Goal: Information Seeking & Learning: Learn about a topic

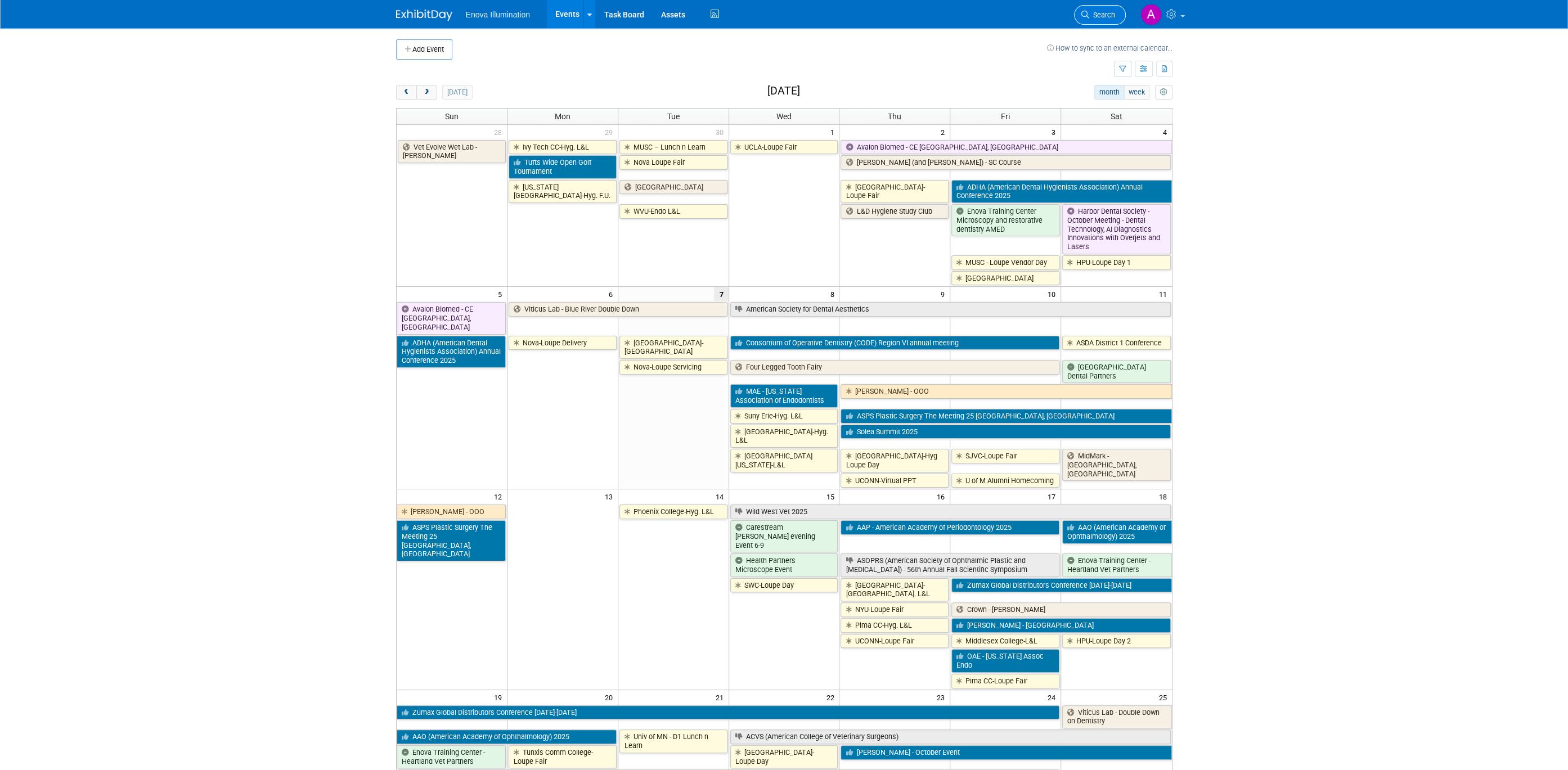
click at [935, 6] on link "Search" at bounding box center [1100, 15] width 52 height 20
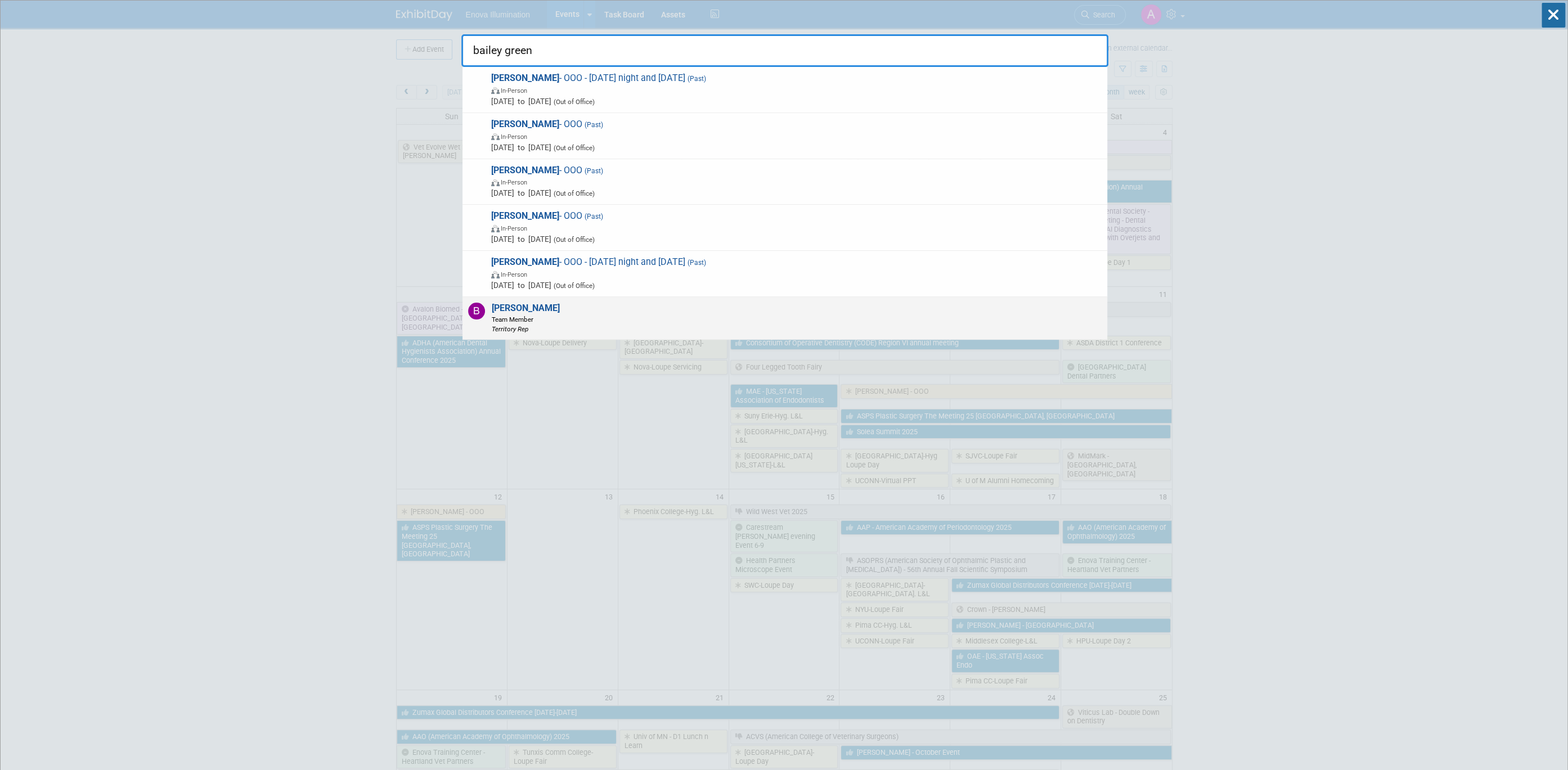
type input "bailey green"
click at [524, 312] on strong "Bailey Green" at bounding box center [526, 308] width 68 height 11
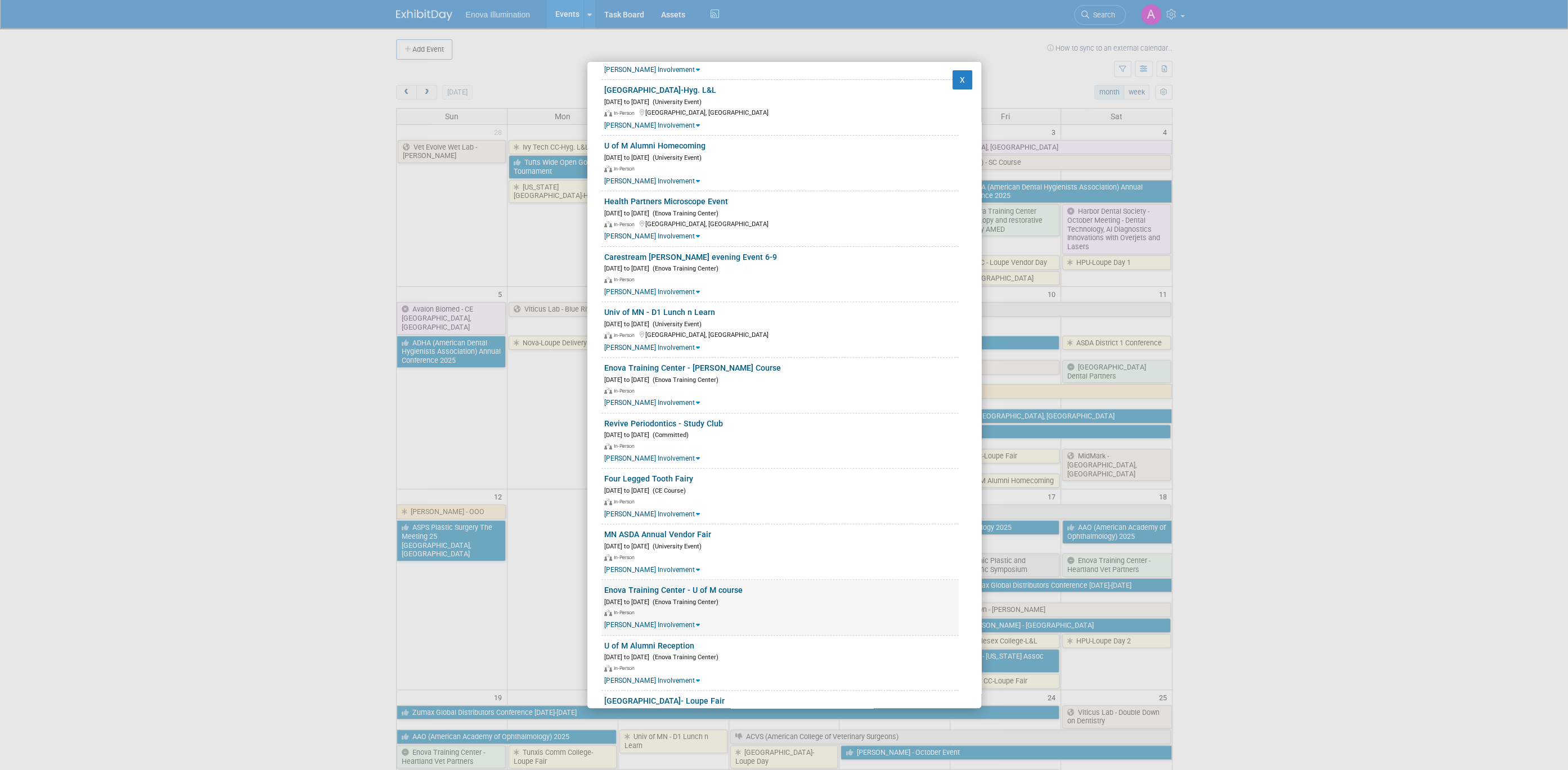
scroll to position [374, 0]
click at [935, 77] on button "X" at bounding box center [962, 79] width 20 height 19
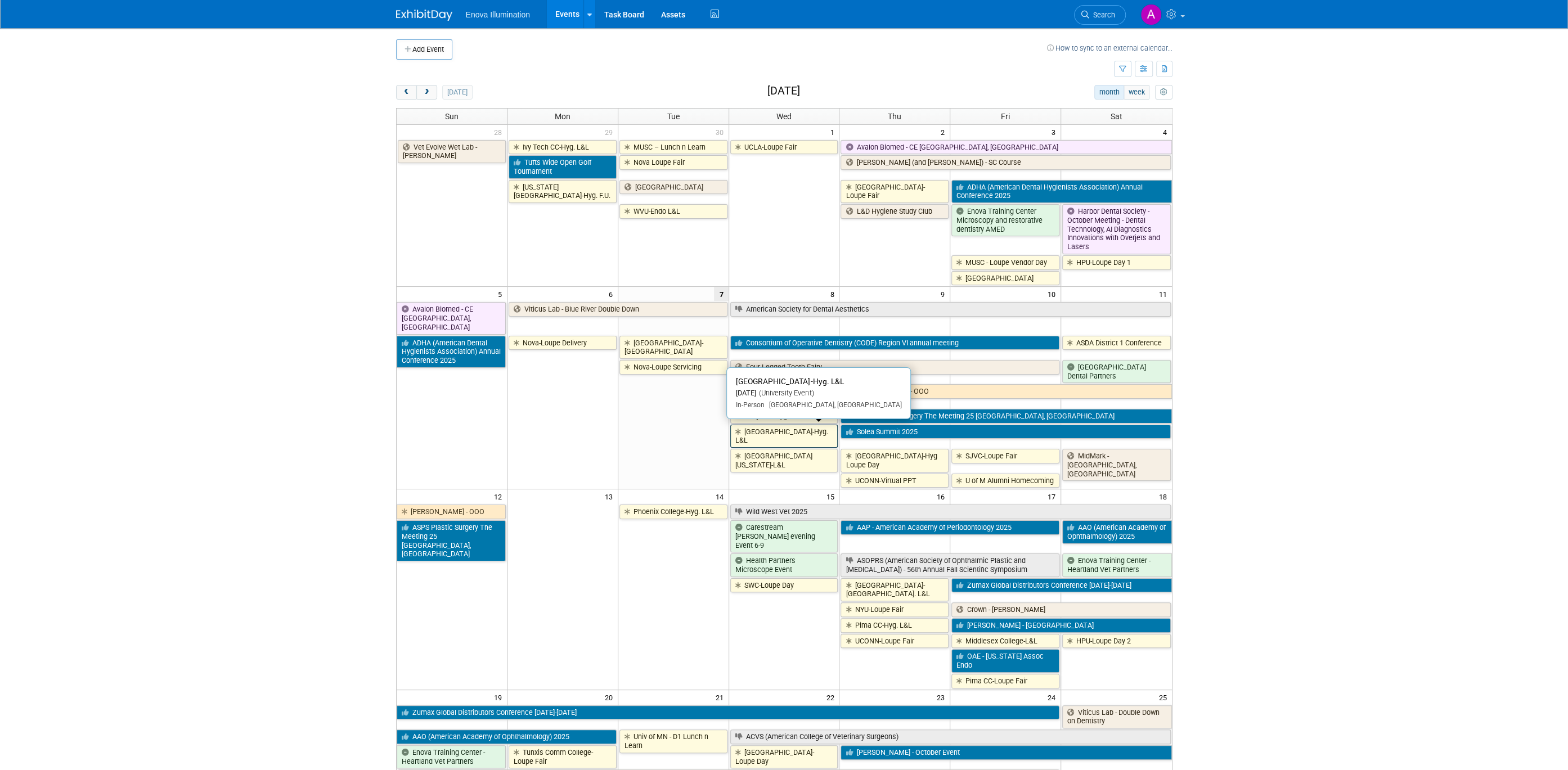
click at [790, 425] on link "[GEOGRAPHIC_DATA]-Hyg. L&L" at bounding box center [784, 436] width 108 height 23
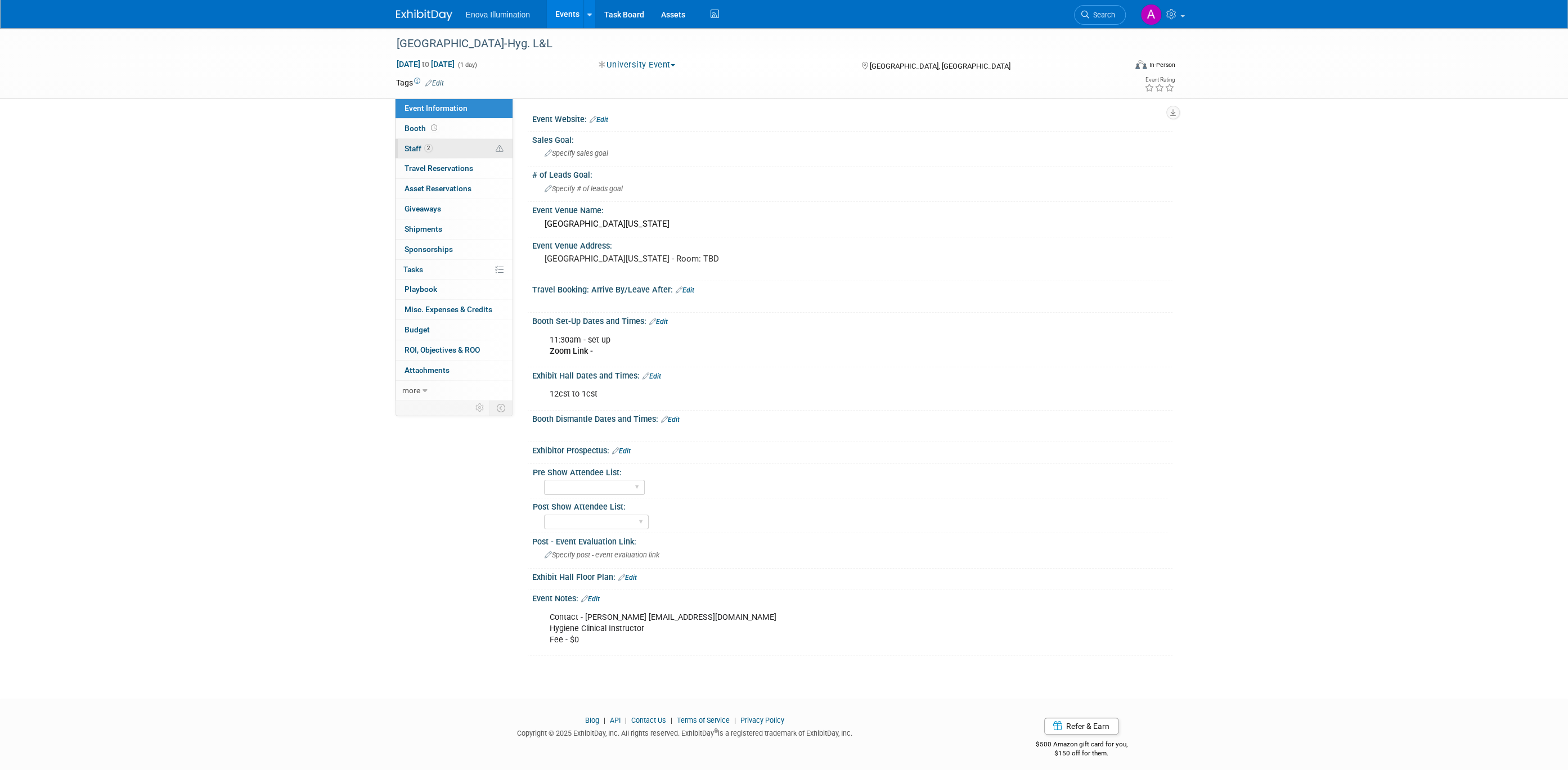
click at [450, 152] on link "2 Staff 2" at bounding box center [454, 149] width 117 height 20
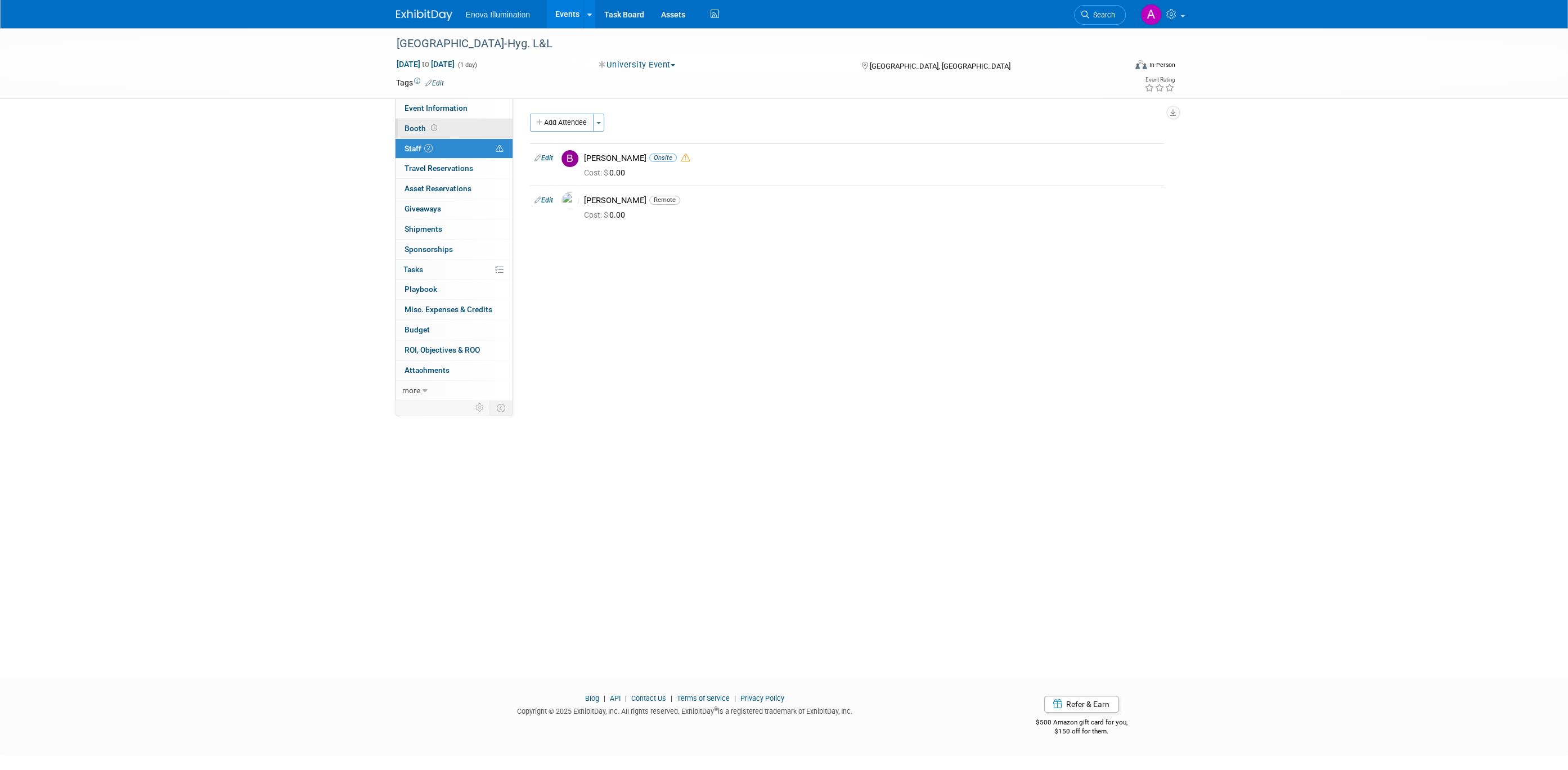
click at [446, 129] on link "Booth" at bounding box center [454, 129] width 117 height 20
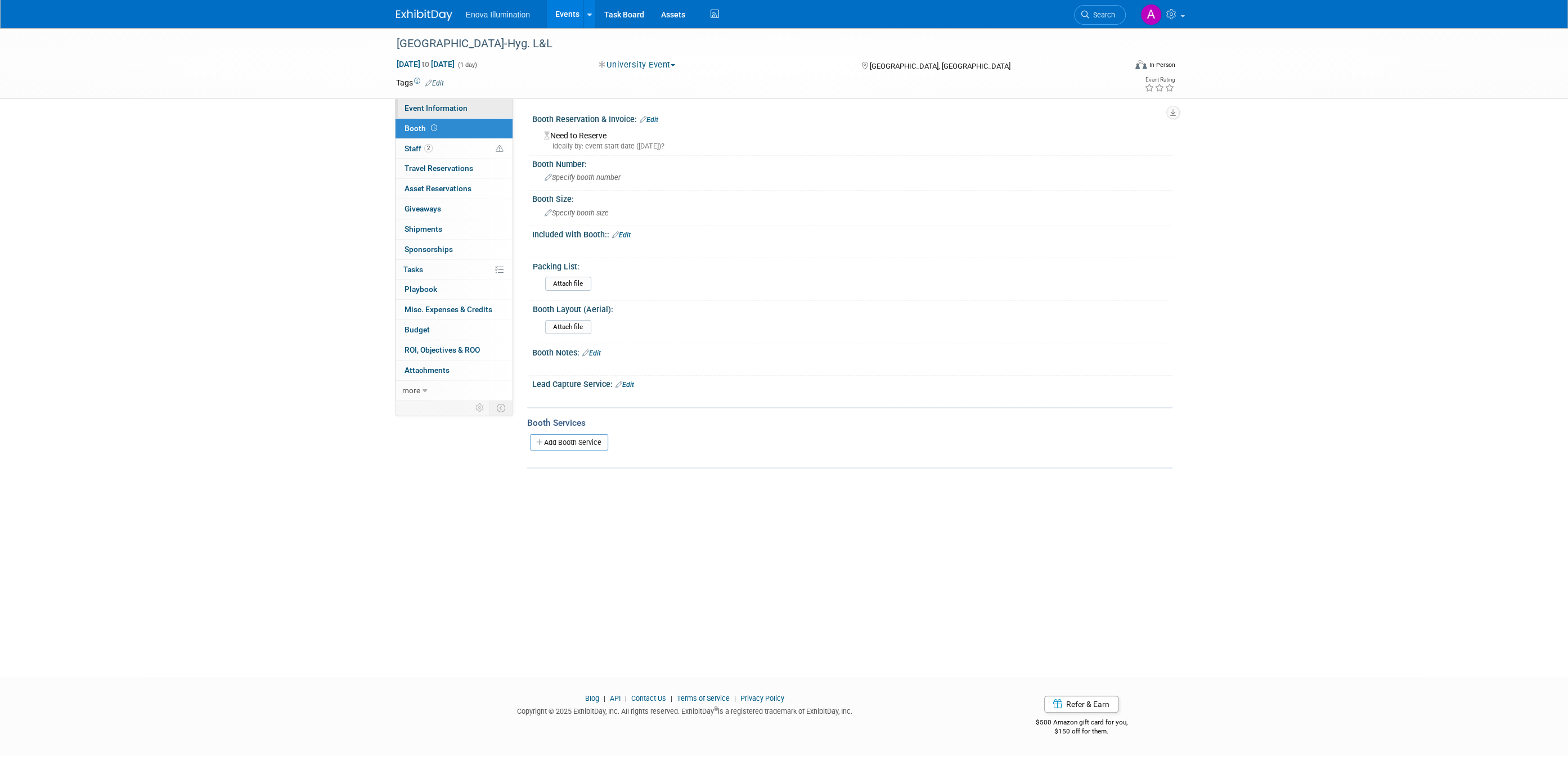
click at [455, 112] on span "Event Information" at bounding box center [436, 108] width 63 height 9
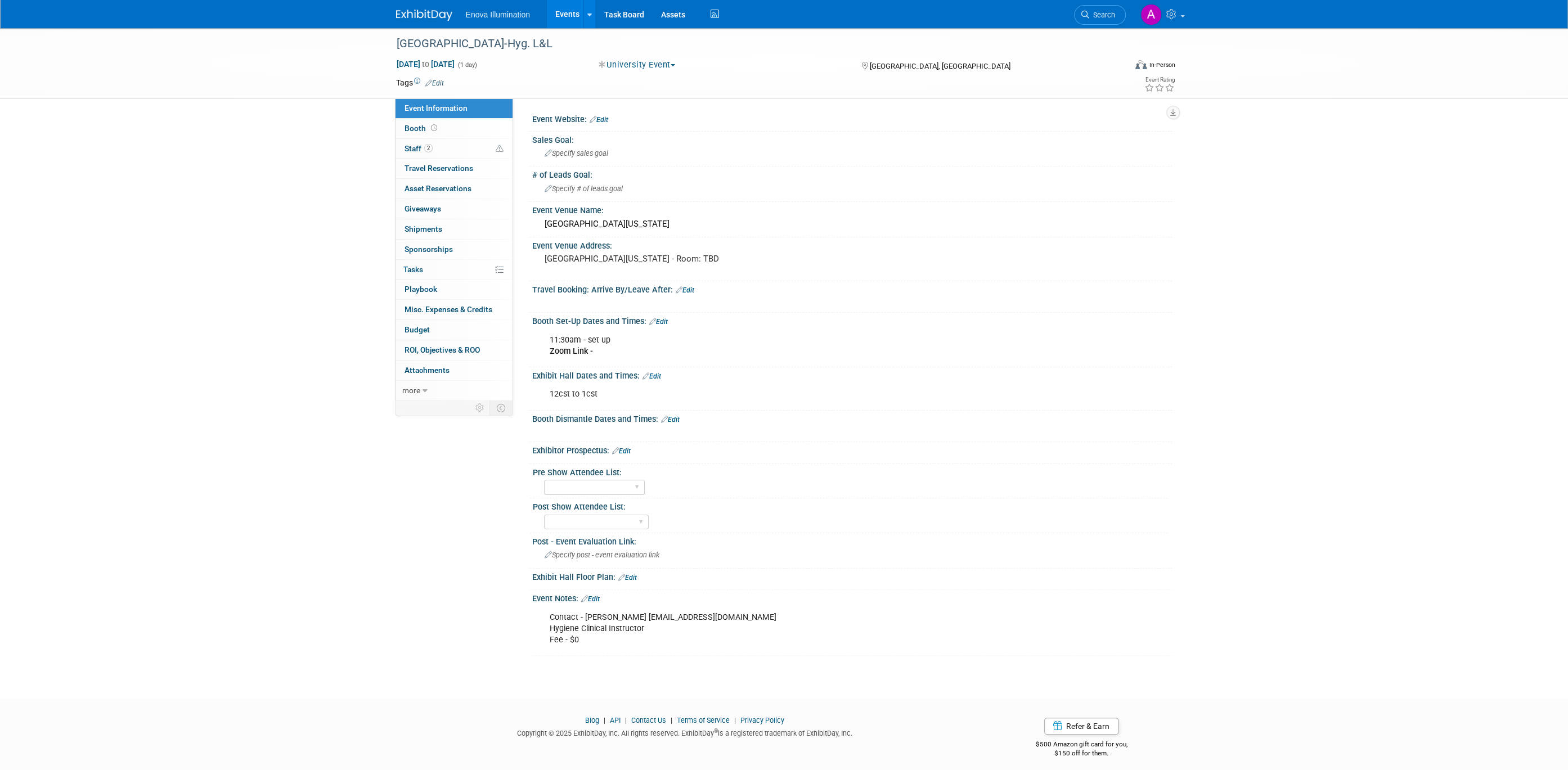
click at [426, 5] on div at bounding box center [431, 11] width 70 height 21
click at [431, 13] on img at bounding box center [424, 15] width 56 height 11
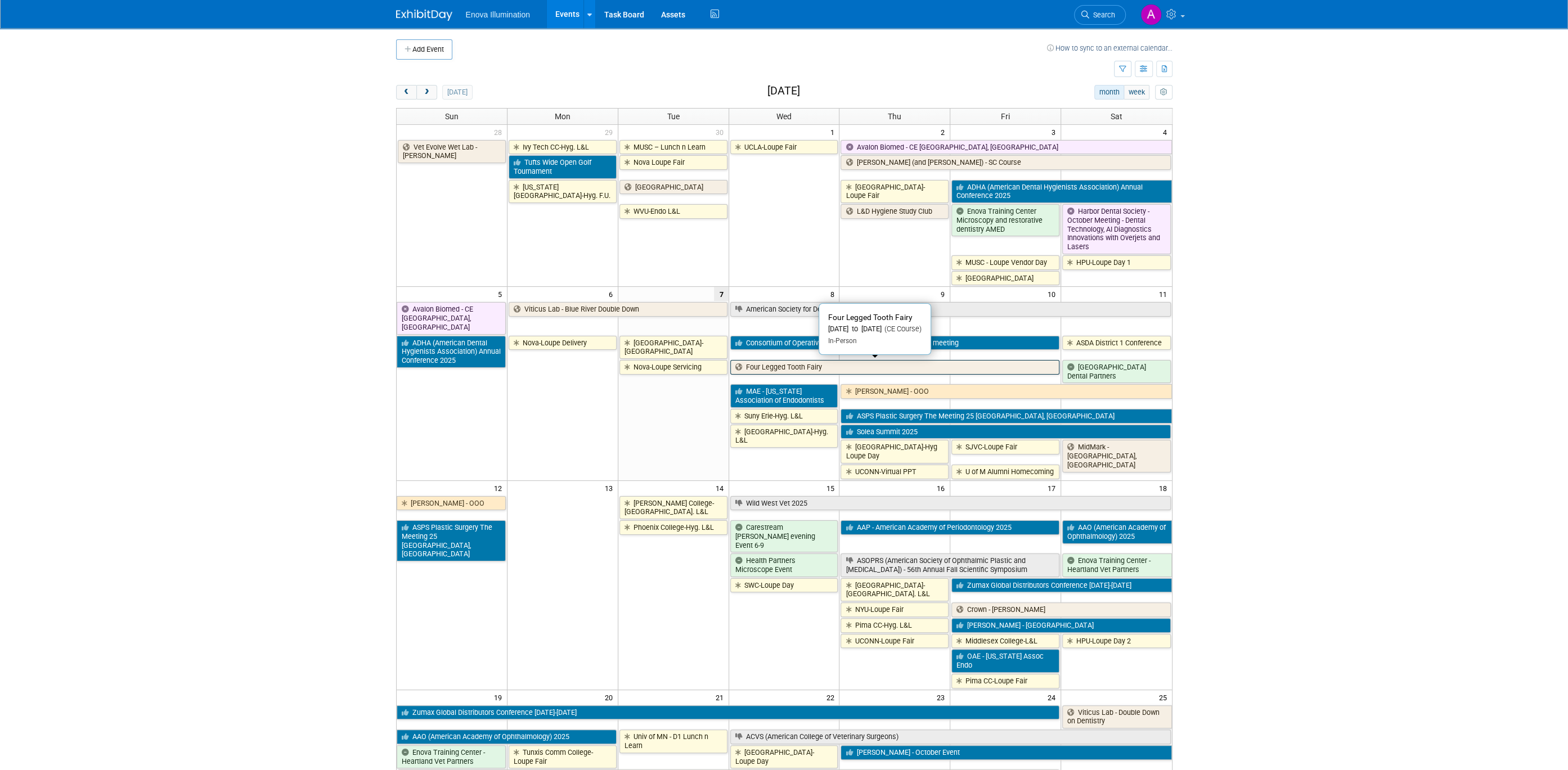
click at [799, 363] on link "Four Legged Tooth Fairy" at bounding box center [895, 367] width 330 height 14
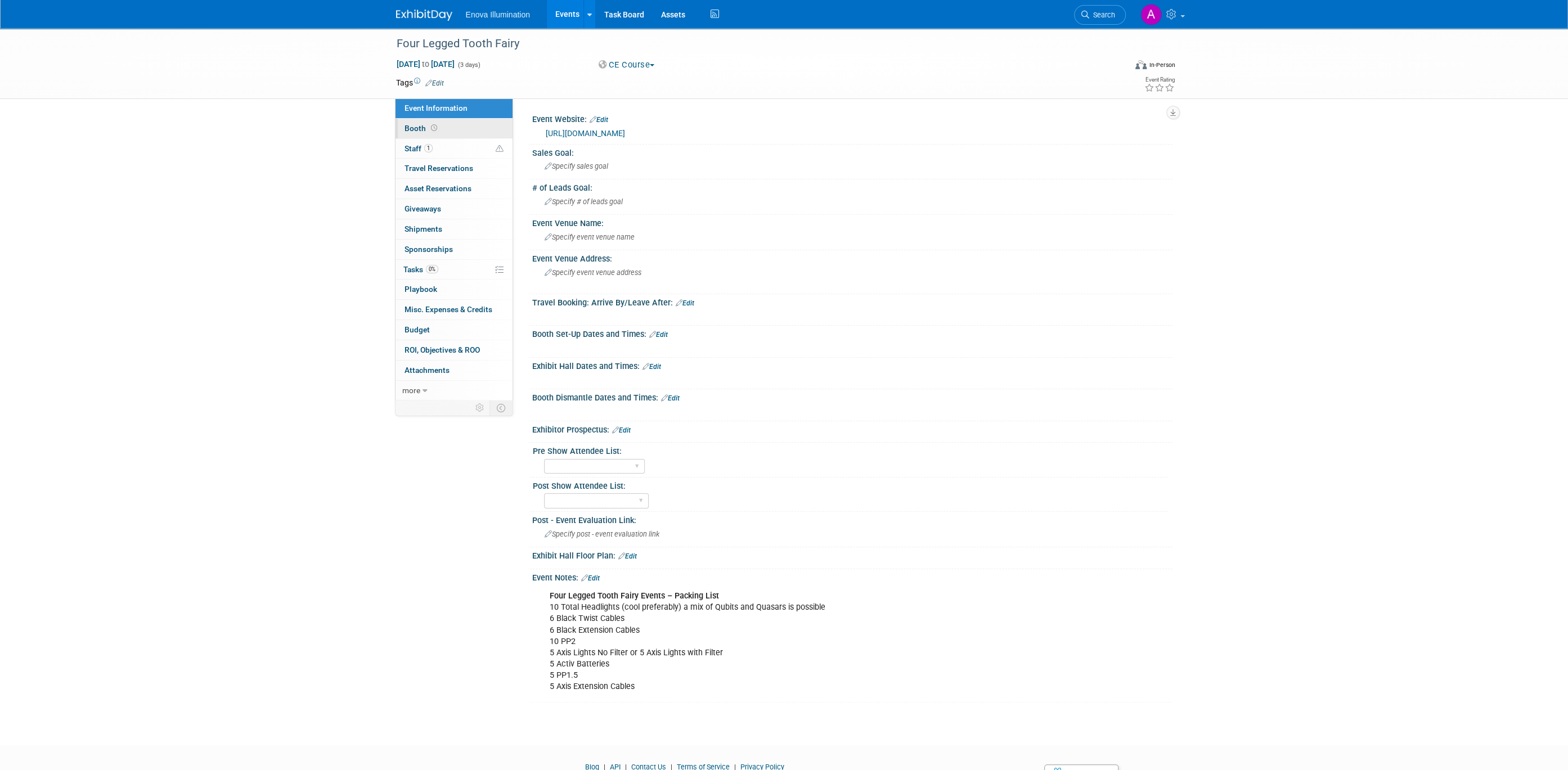
click at [457, 137] on link "Booth" at bounding box center [454, 129] width 117 height 20
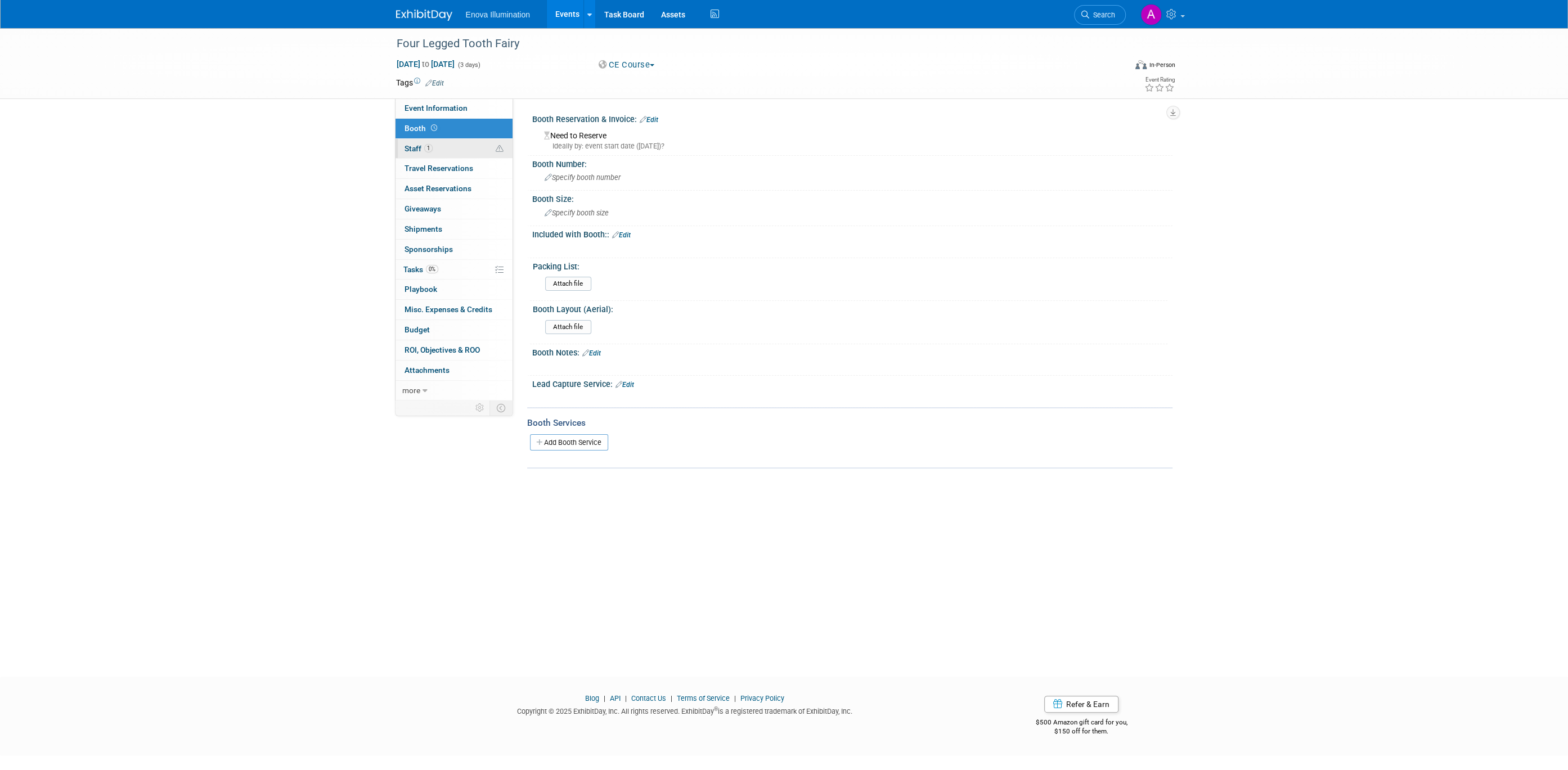
click at [459, 145] on link "1 Staff 1" at bounding box center [454, 149] width 117 height 20
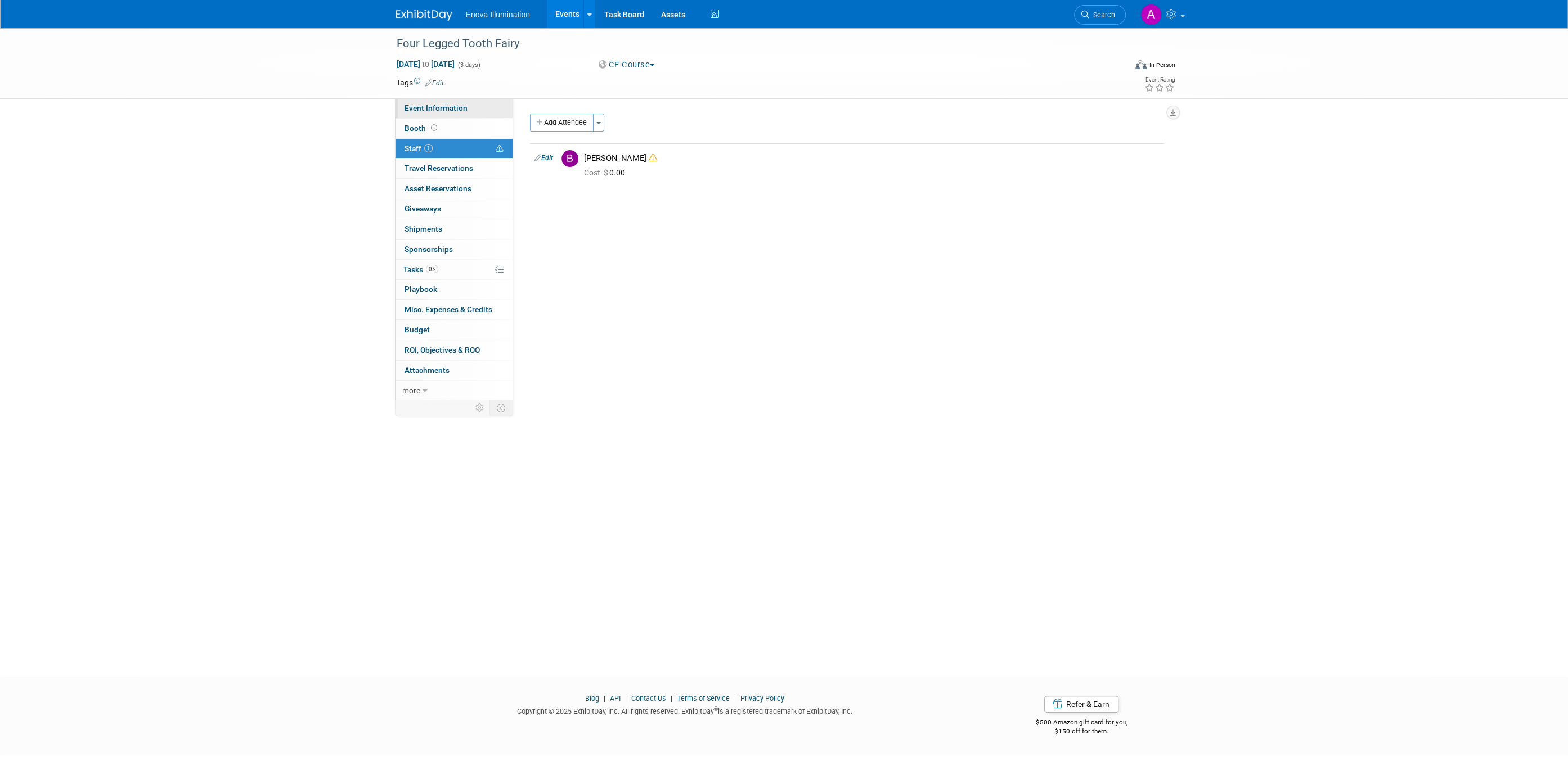
click at [452, 116] on link "Event Information" at bounding box center [454, 108] width 117 height 20
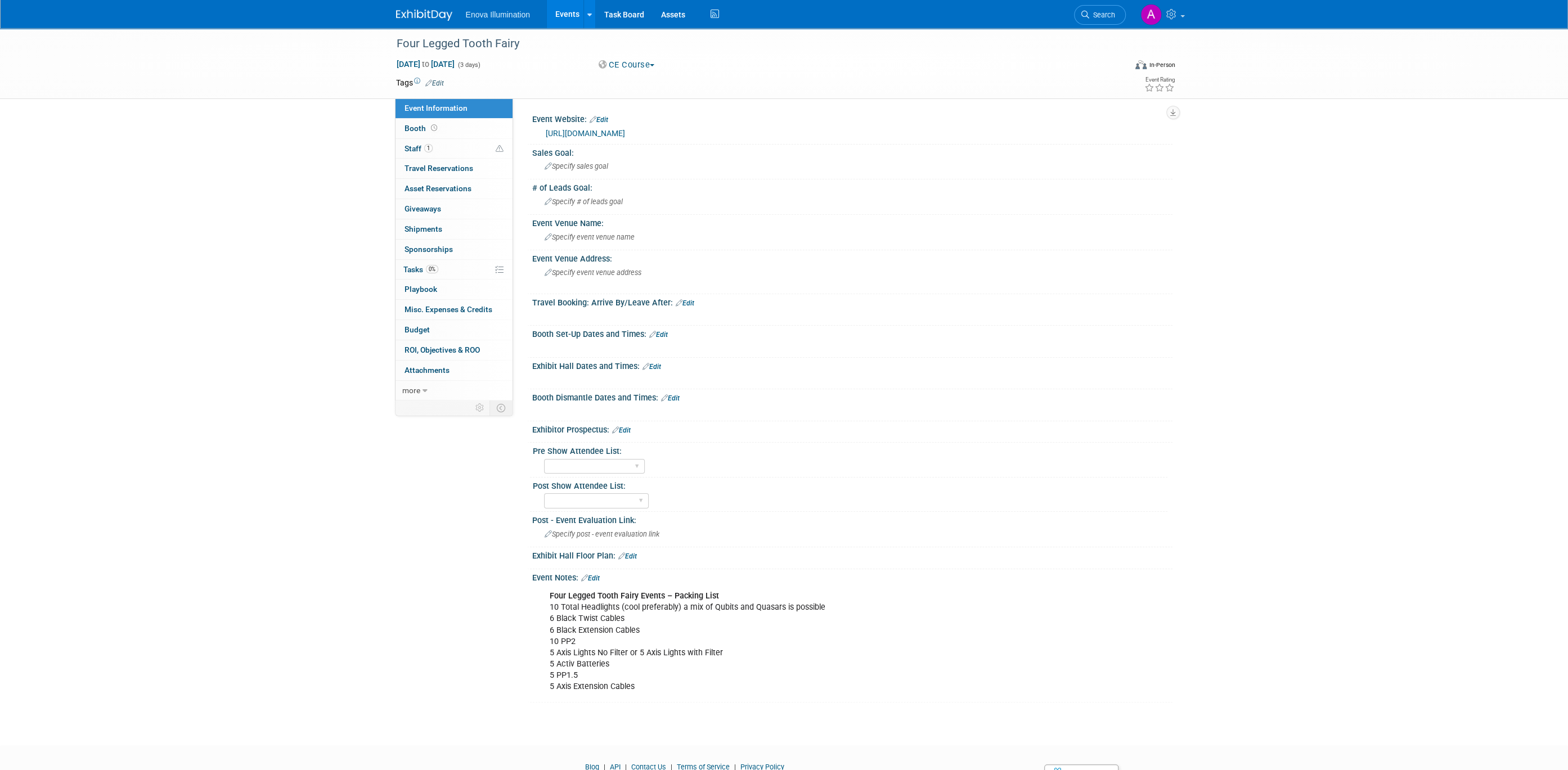
click at [410, 12] on img at bounding box center [424, 15] width 56 height 11
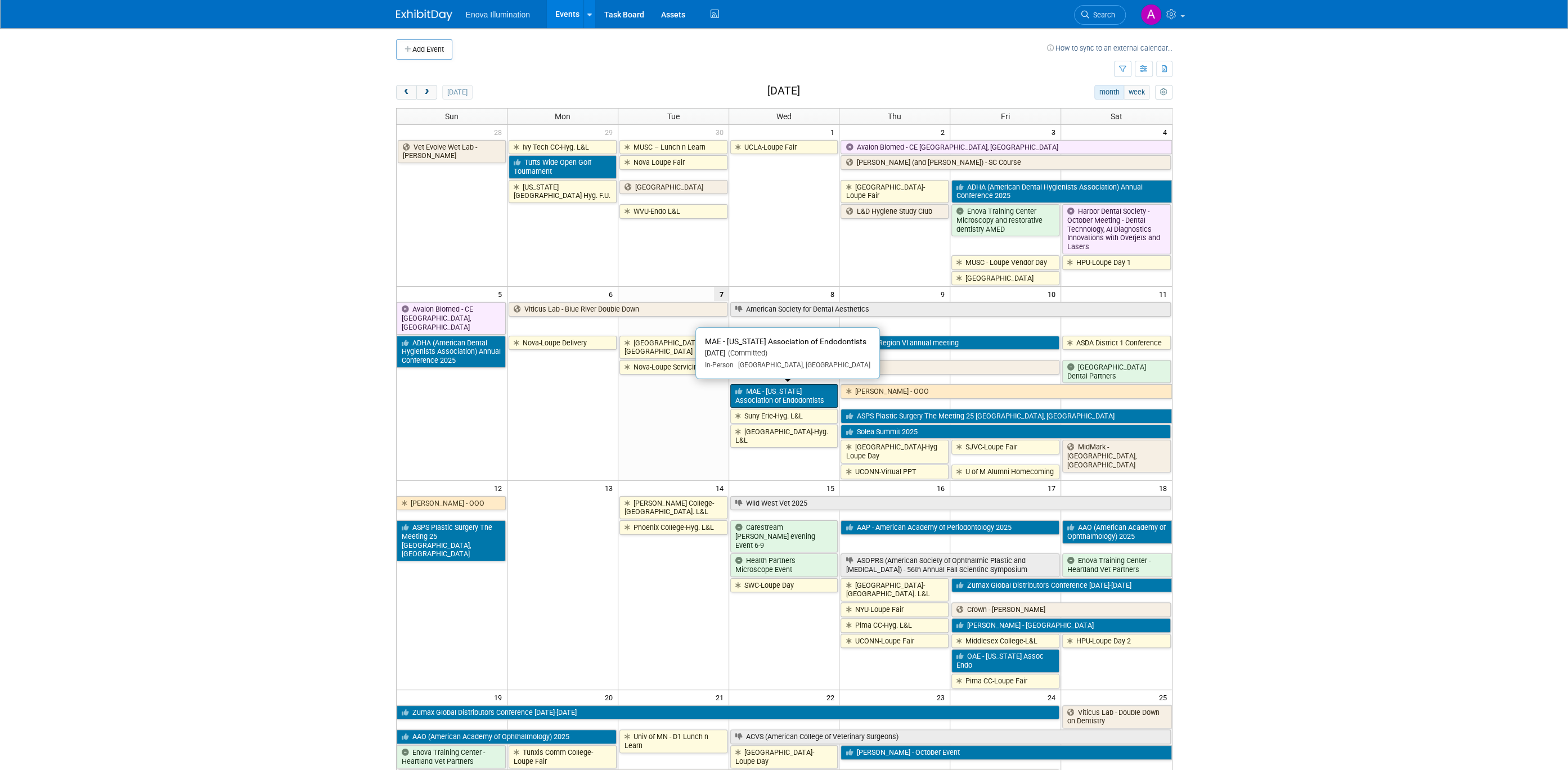
click at [783, 391] on link "MAE - [US_STATE] Association of Endodontists" at bounding box center [784, 396] width 108 height 23
click at [788, 434] on link "[GEOGRAPHIC_DATA]-Hyg. L&L" at bounding box center [784, 436] width 108 height 23
click at [757, 361] on link "Four Legged Tooth Fairy" at bounding box center [895, 367] width 330 height 14
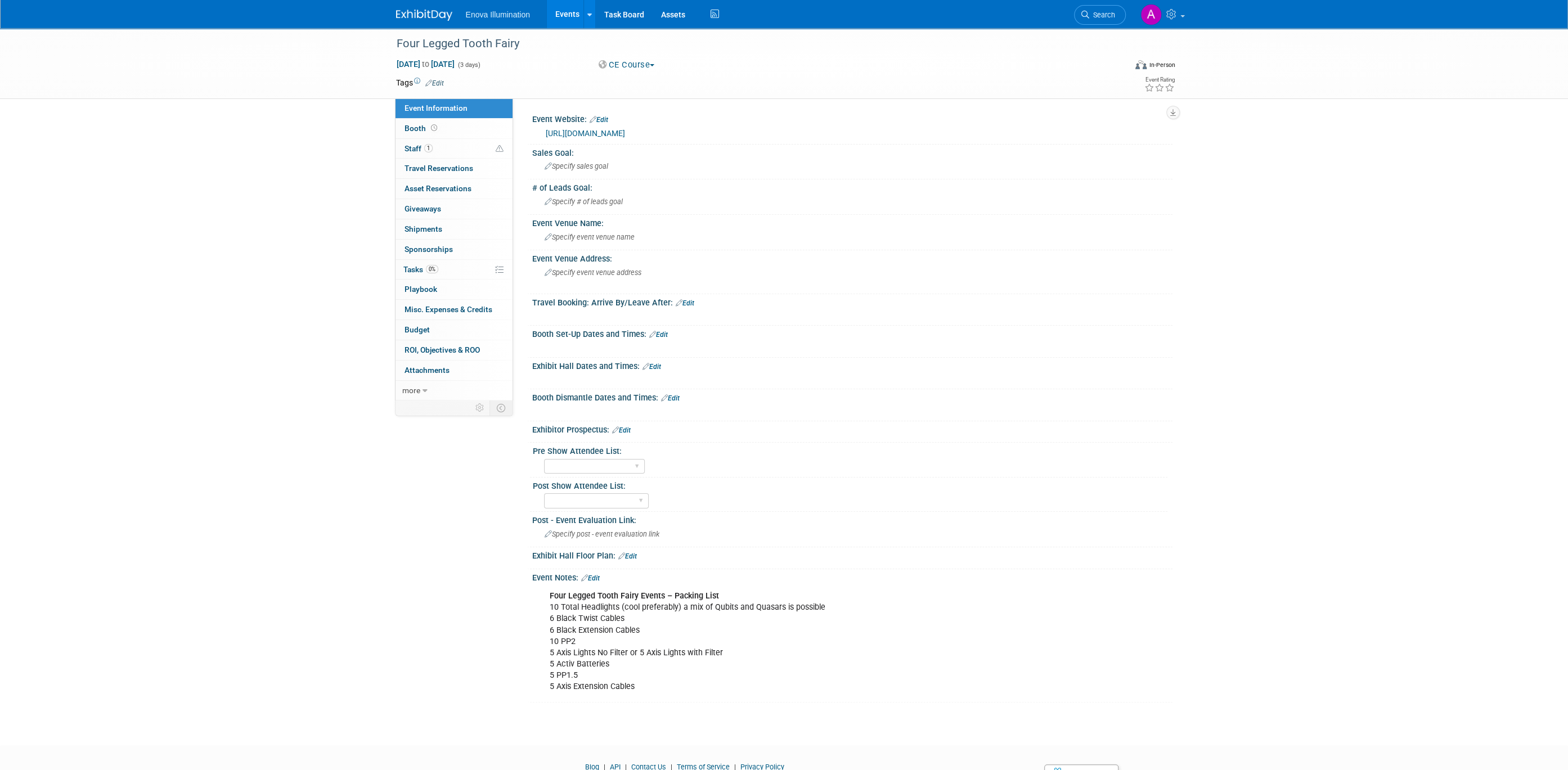
click at [625, 129] on link "[URL][DOMAIN_NAME]" at bounding box center [585, 133] width 79 height 9
click at [454, 134] on link "Booth" at bounding box center [454, 129] width 117 height 20
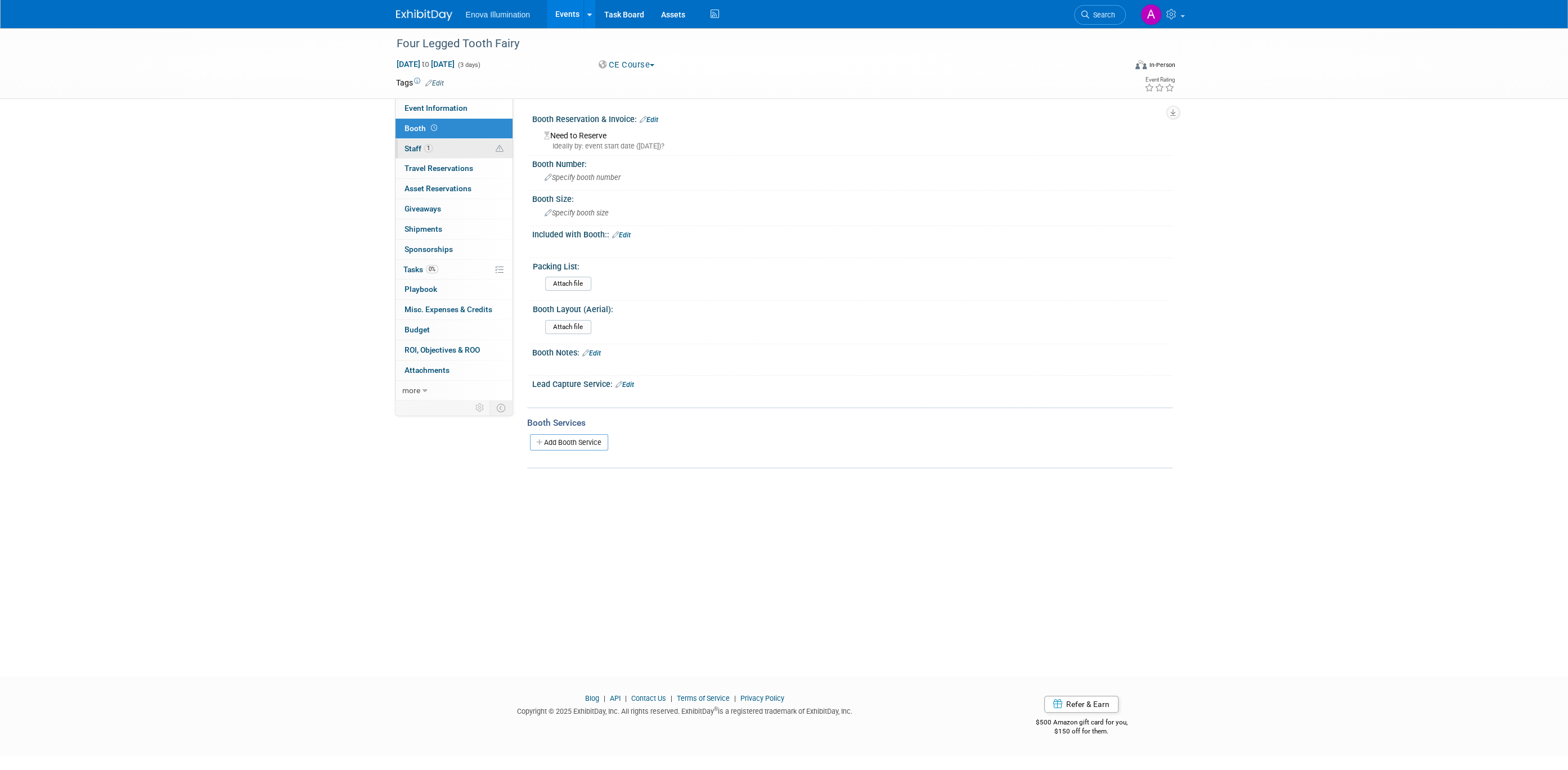
click at [455, 143] on link "1 Staff 1" at bounding box center [454, 149] width 117 height 20
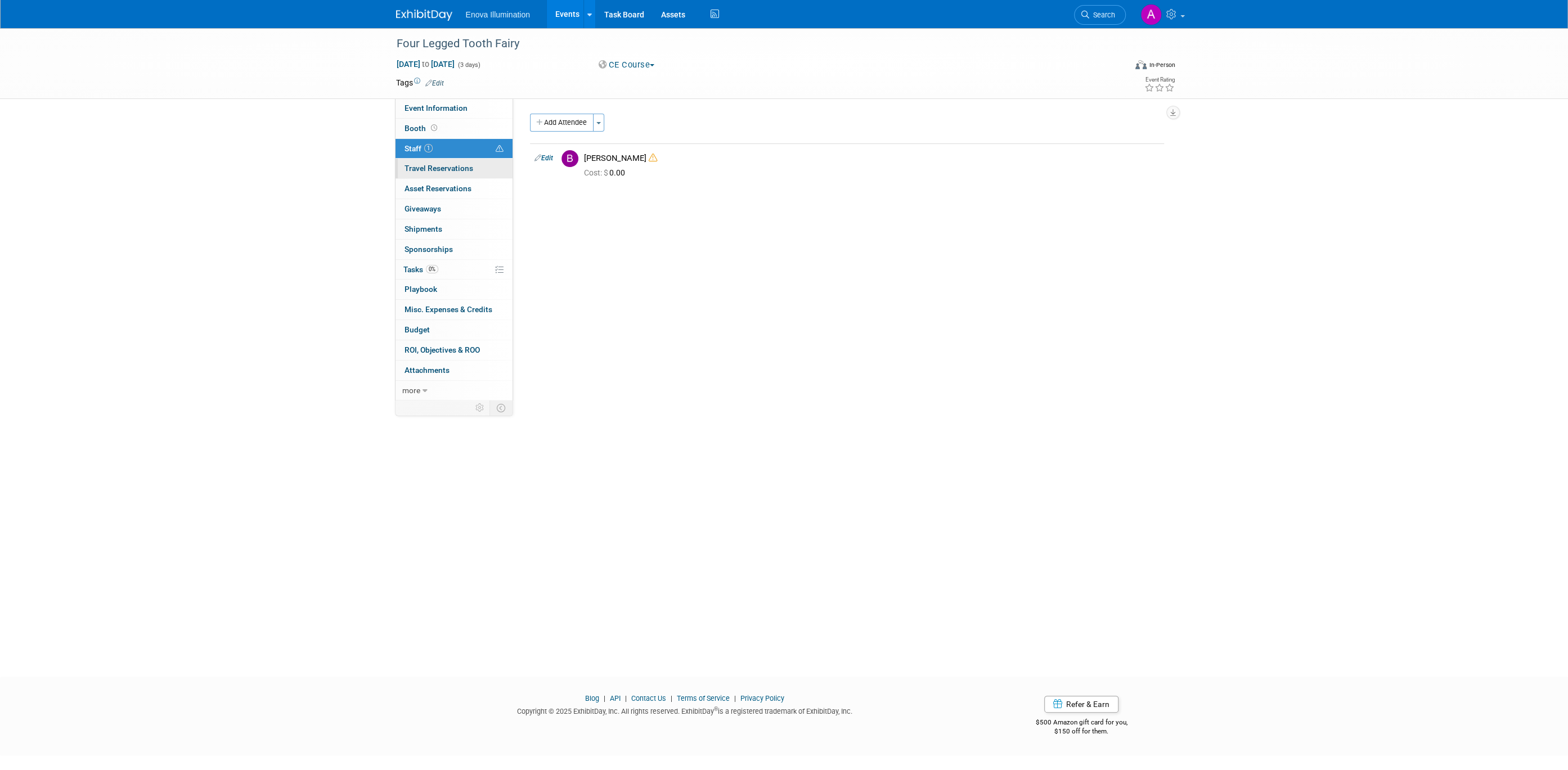
click at [456, 170] on span "Travel Reservations 0" at bounding box center [439, 168] width 68 height 9
click at [461, 188] on span "Asset Reservations 0" at bounding box center [438, 189] width 67 height 9
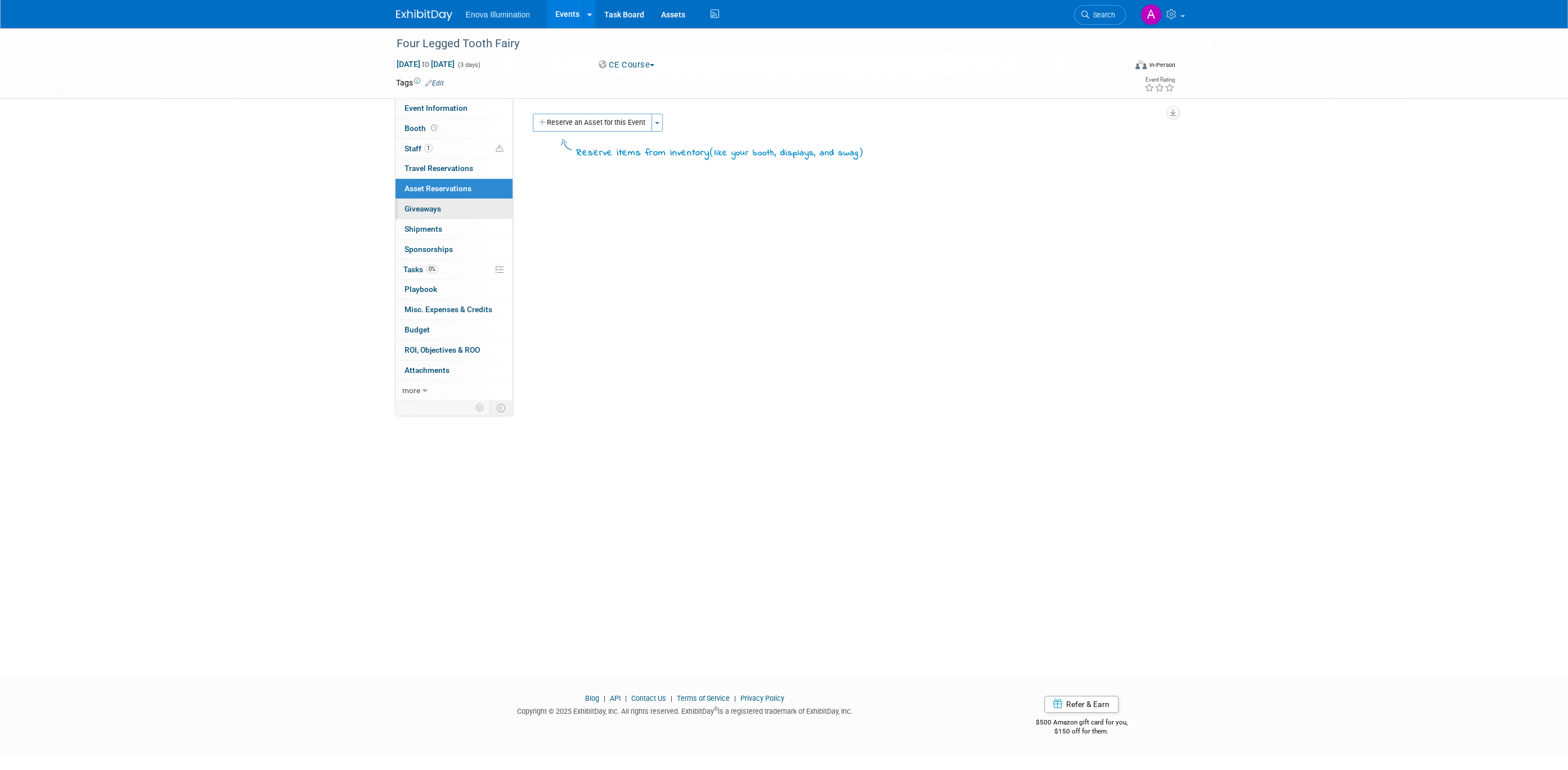
click at [466, 209] on link "0 Giveaways 0" at bounding box center [454, 209] width 117 height 20
click at [467, 246] on link "0 Sponsorships 0" at bounding box center [454, 250] width 117 height 20
click at [460, 308] on span "Misc. Expenses & Credits 0" at bounding box center [449, 309] width 88 height 9
click at [460, 338] on link "Budget" at bounding box center [454, 330] width 117 height 20
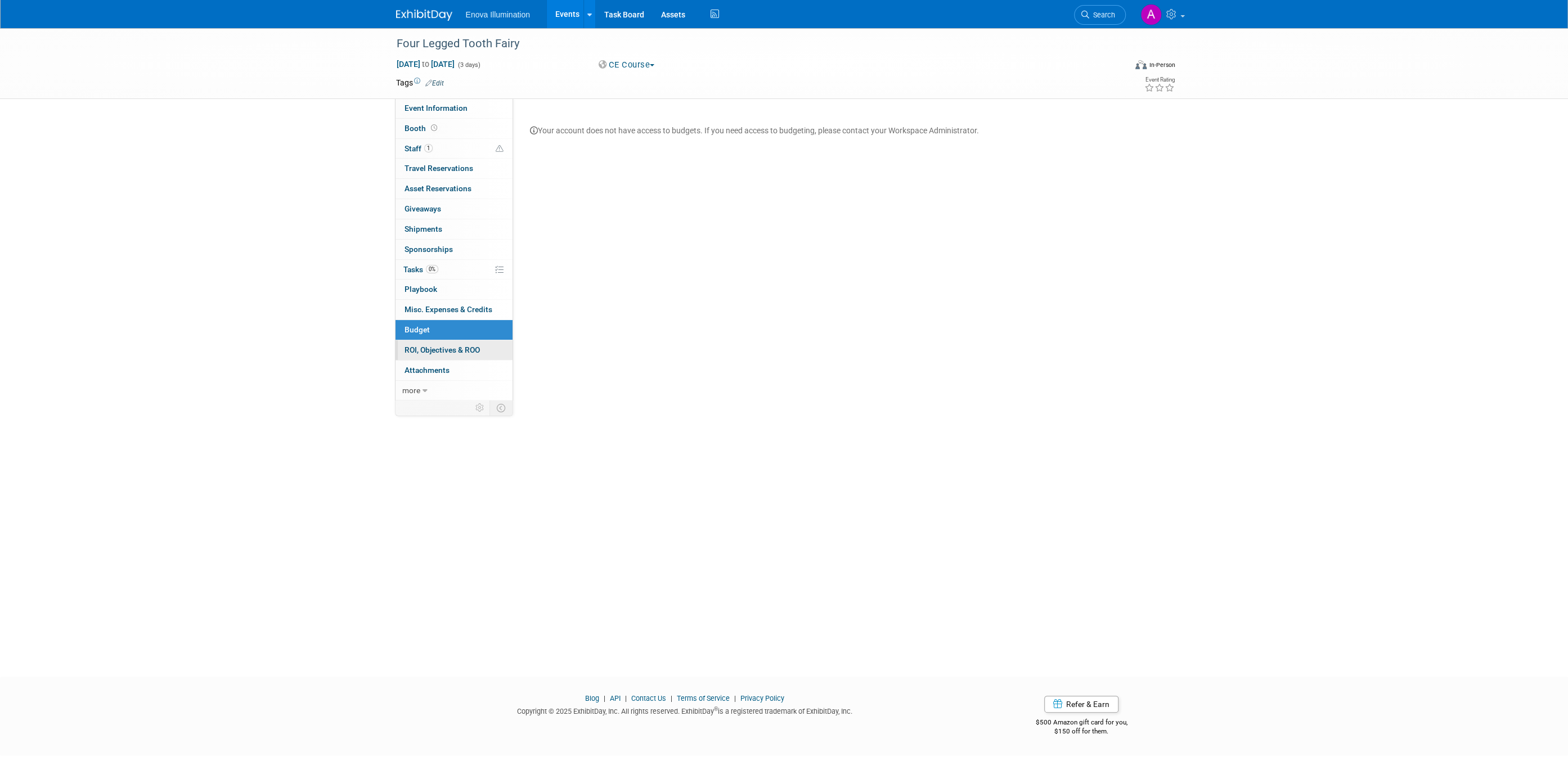
click at [459, 347] on span "ROI, Objectives & ROO 0" at bounding box center [442, 350] width 76 height 9
click at [445, 104] on span "Event Information" at bounding box center [436, 108] width 63 height 9
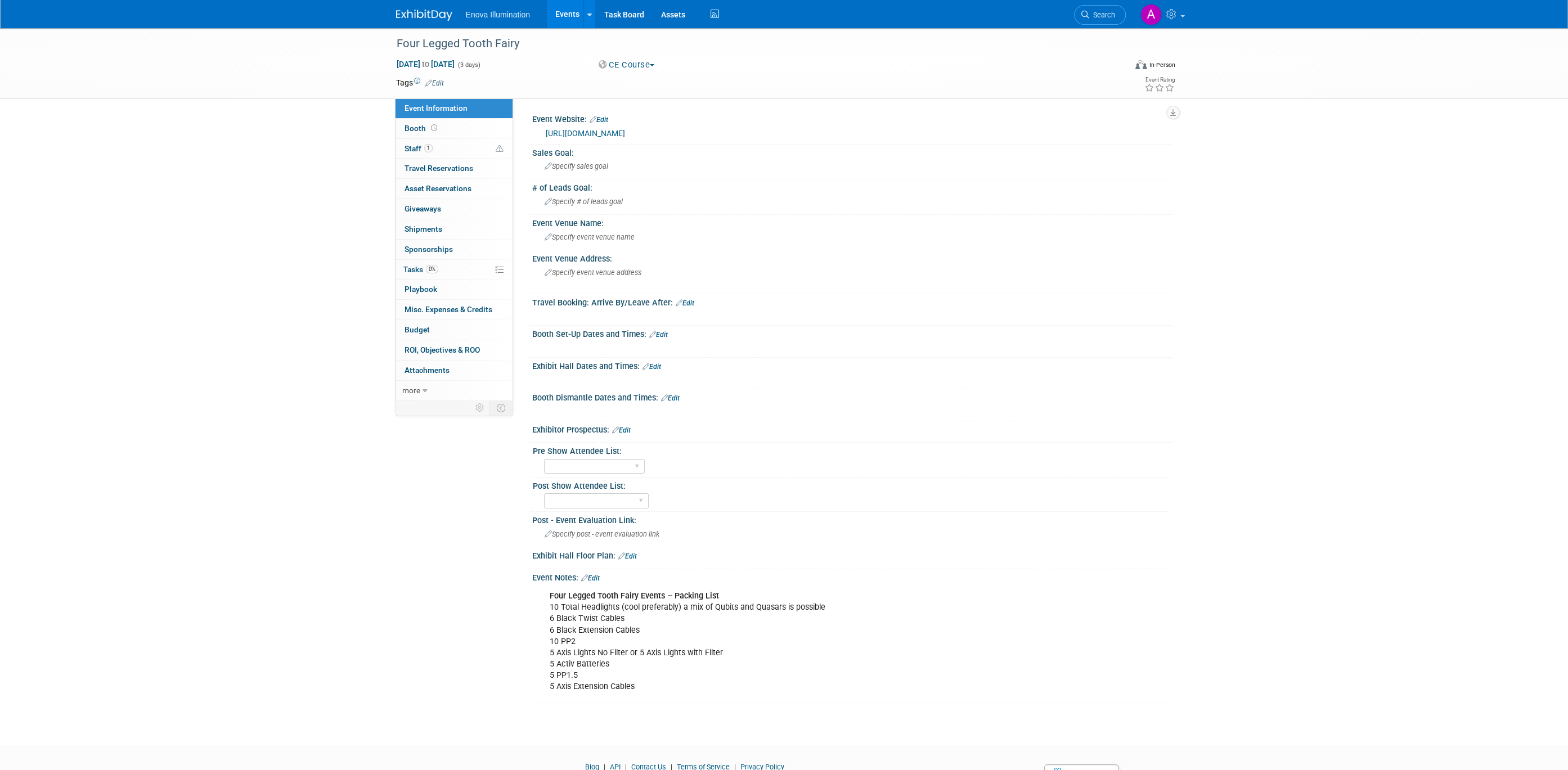
click at [414, 5] on link at bounding box center [431, 10] width 70 height 9
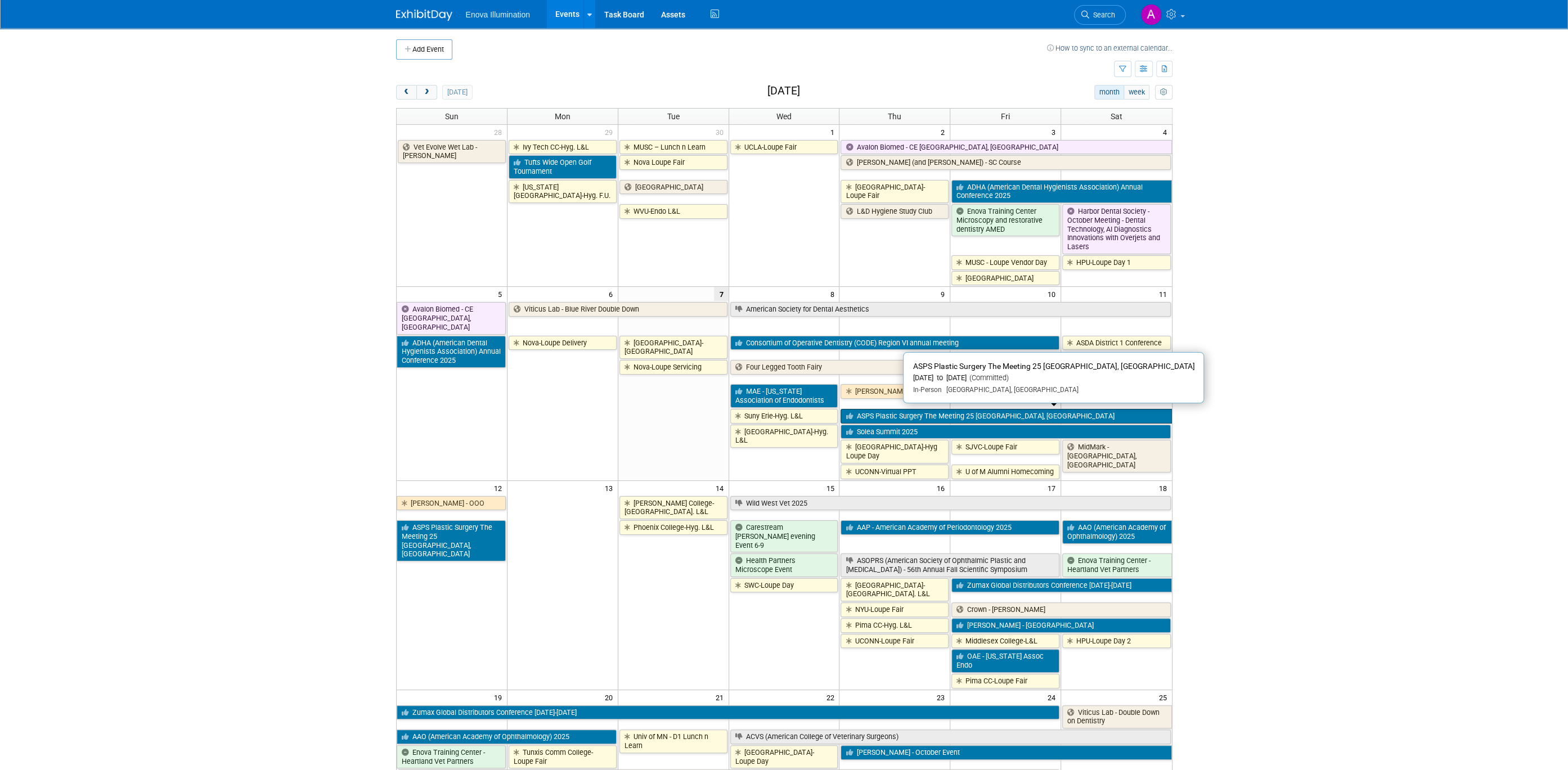
click at [995, 412] on link "ASPS Plastic Surgery The Meeting 25 [GEOGRAPHIC_DATA], [GEOGRAPHIC_DATA]" at bounding box center [1006, 417] width 331 height 14
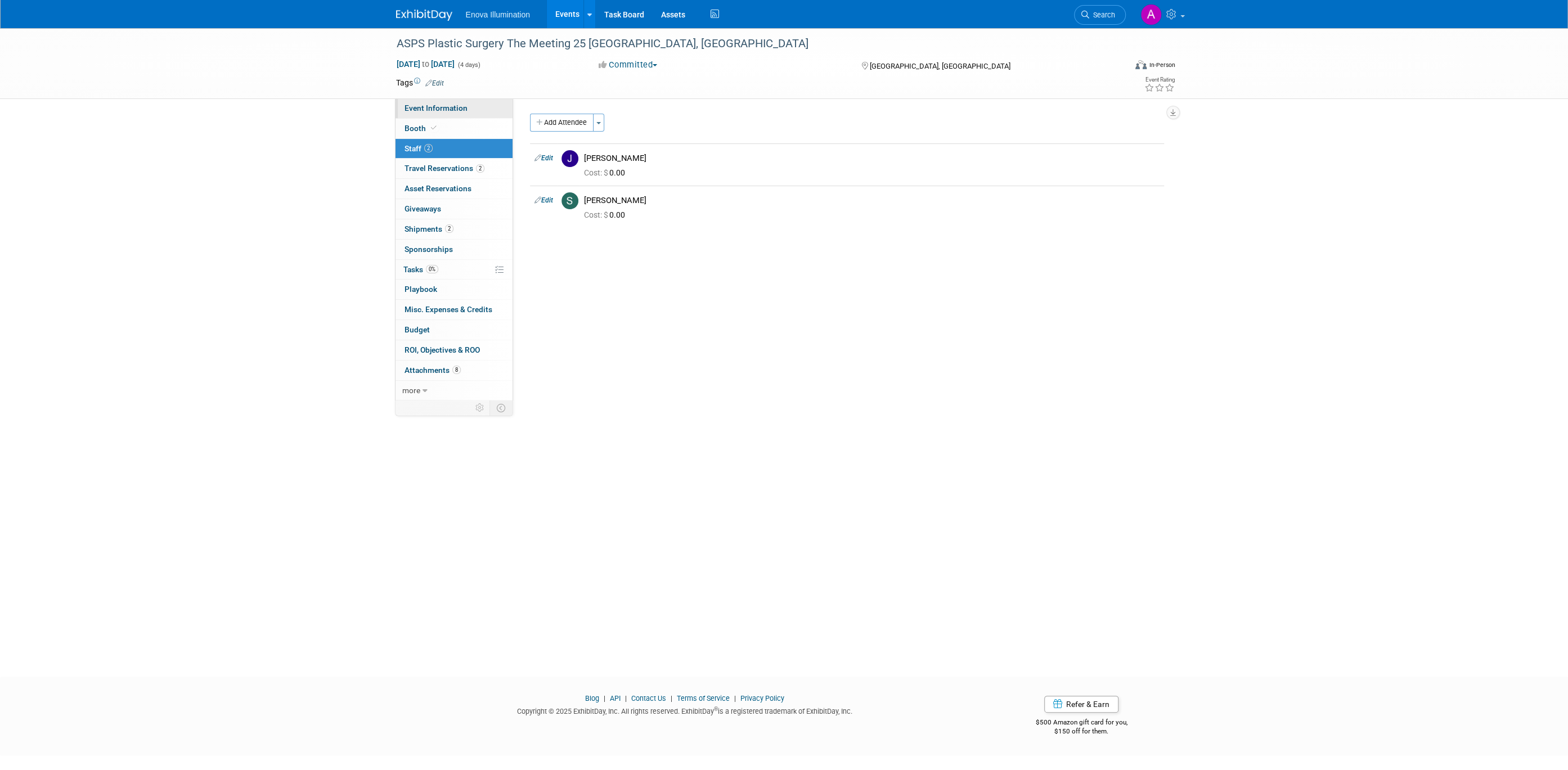
click at [441, 109] on span "Event Information" at bounding box center [436, 108] width 63 height 9
